Goal: Transaction & Acquisition: Obtain resource

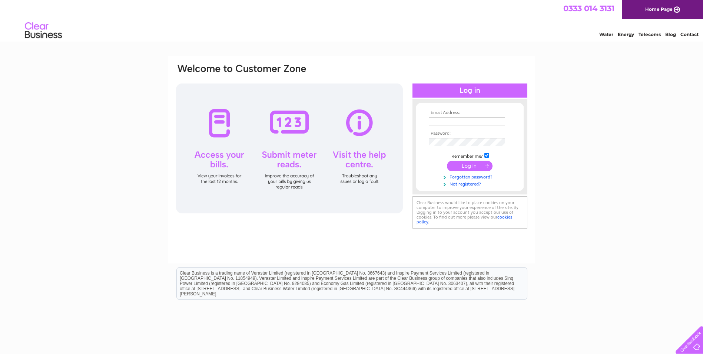
click at [442, 119] on input "text" at bounding box center [467, 121] width 76 height 8
type input "premanithi05@gmail.com"
click at [470, 169] on input "submit" at bounding box center [470, 165] width 46 height 10
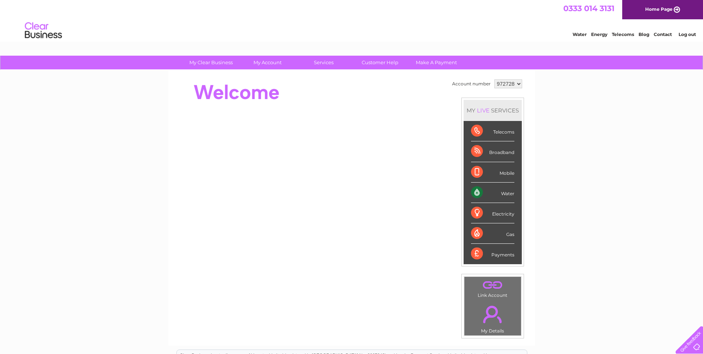
click at [516, 83] on select "972728" at bounding box center [508, 83] width 28 height 9
click at [494, 79] on select "972728" at bounding box center [508, 83] width 28 height 9
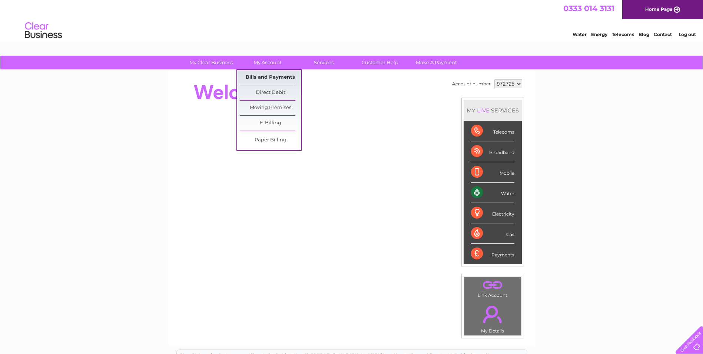
click at [259, 77] on link "Bills and Payments" at bounding box center [270, 77] width 61 height 15
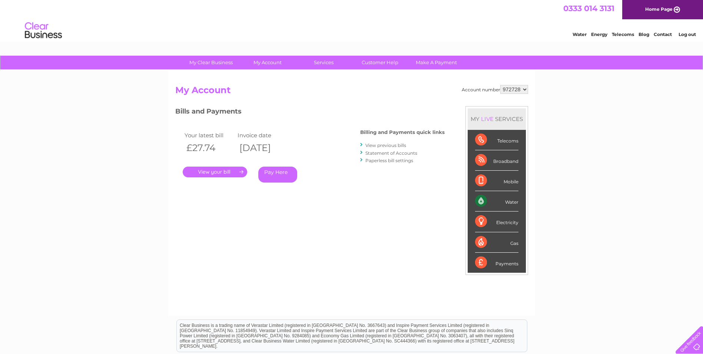
click at [386, 145] on link "View previous bills" at bounding box center [385, 145] width 41 height 6
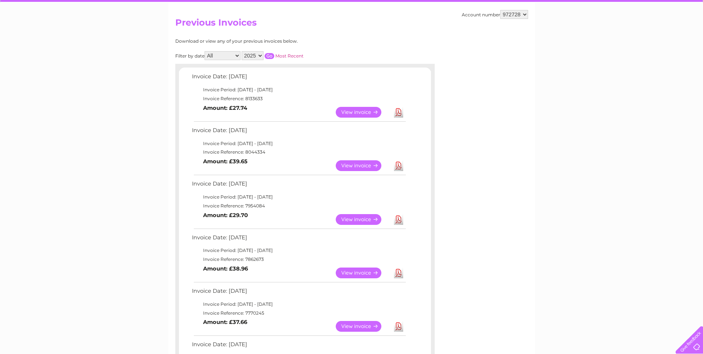
scroll to position [74, 0]
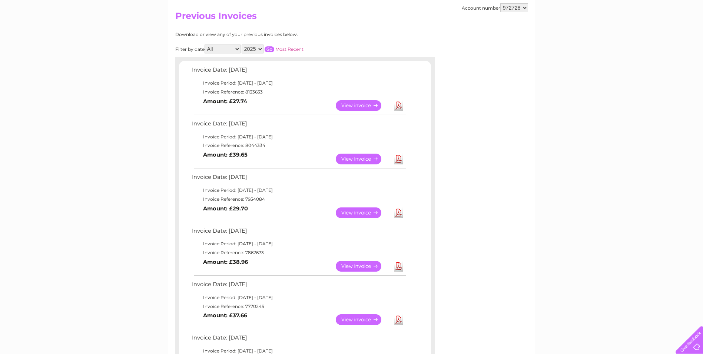
click at [400, 265] on link "Download" at bounding box center [398, 265] width 9 height 11
